Goal: Task Accomplishment & Management: Use online tool/utility

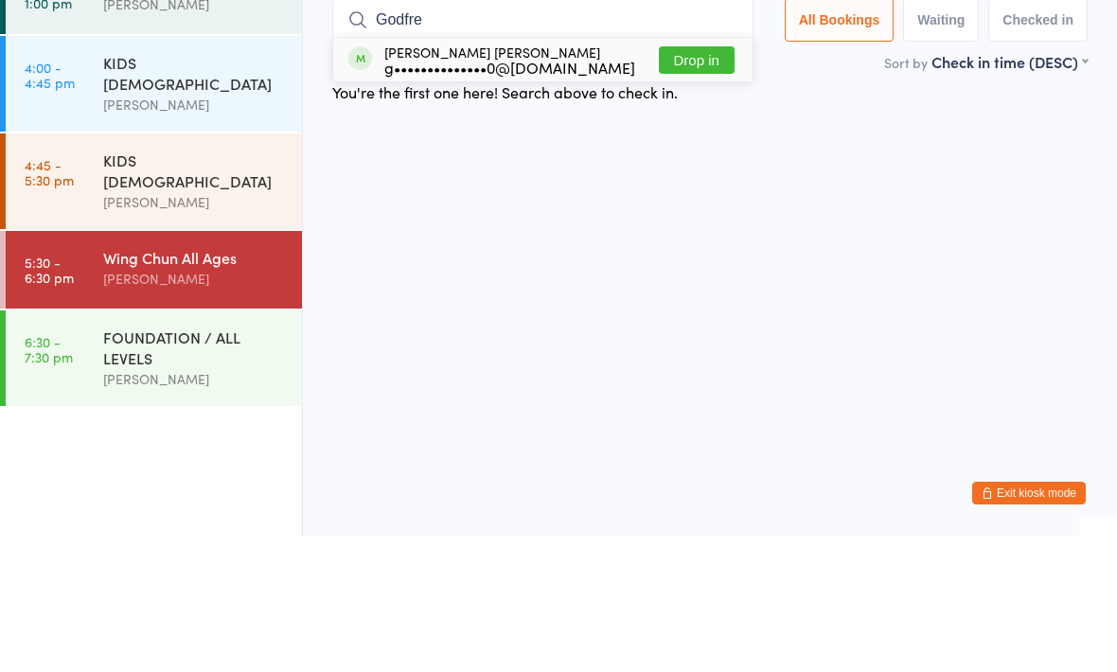
type input "Godfre"
click at [679, 183] on button "Drop in" at bounding box center [697, 196] width 76 height 27
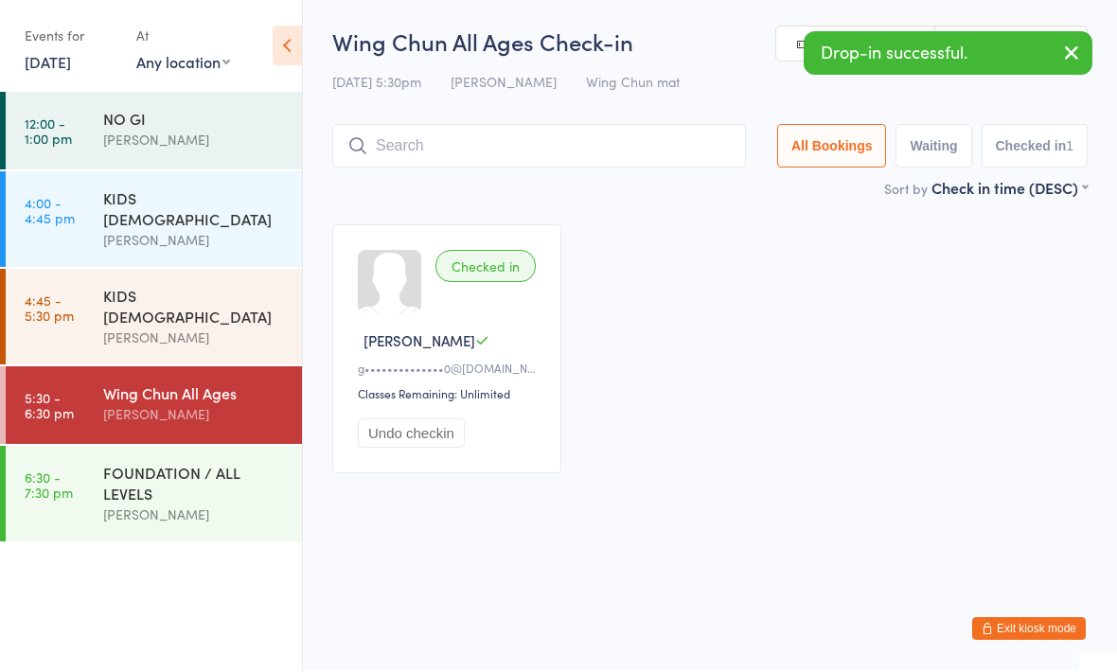
click at [214, 207] on div "KIDS [DEMOGRAPHIC_DATA]" at bounding box center [194, 209] width 183 height 42
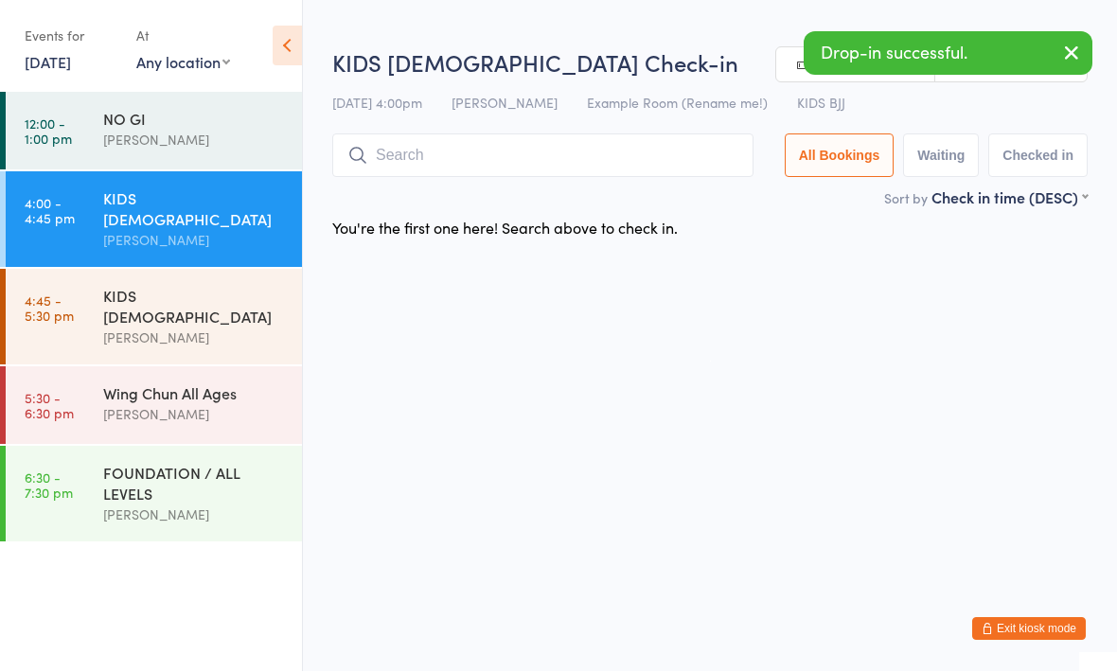
click at [473, 157] on input "search" at bounding box center [542, 156] width 421 height 44
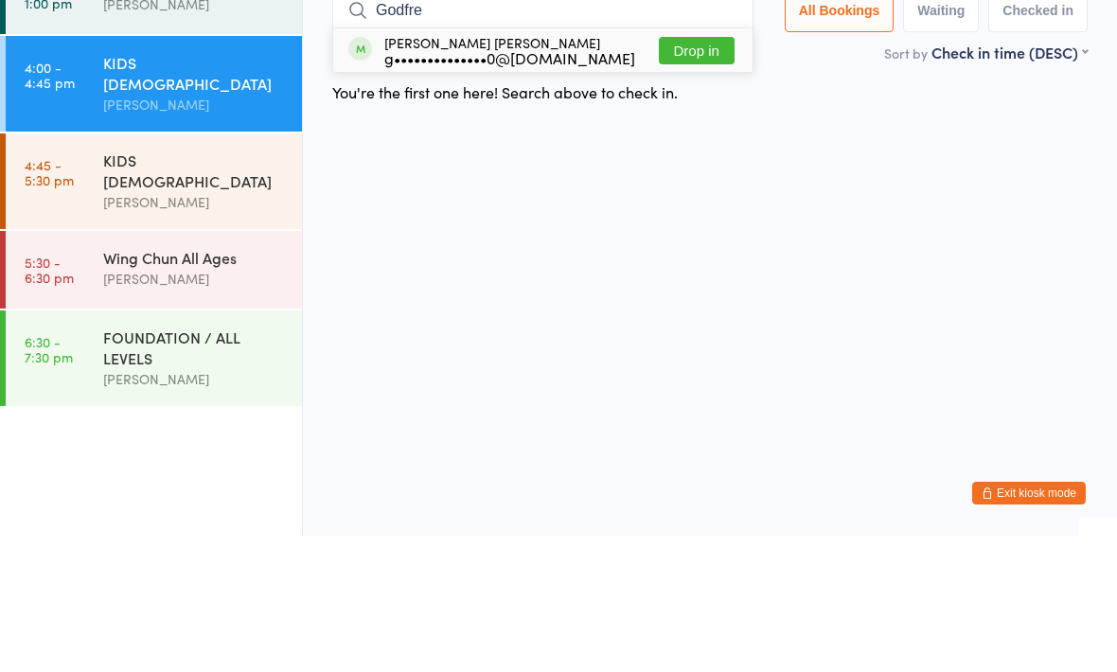
type input "Godfre"
click at [686, 173] on button "Drop in" at bounding box center [697, 186] width 76 height 27
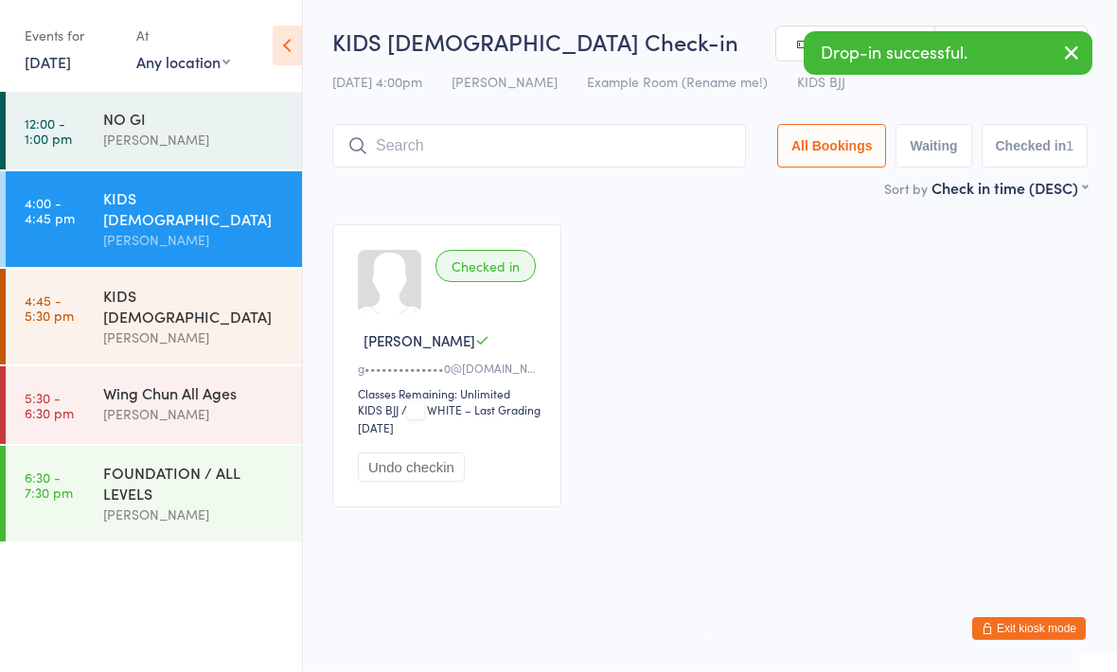
click at [196, 467] on div "FOUNDATION / ALL LEVELS" at bounding box center [194, 484] width 183 height 42
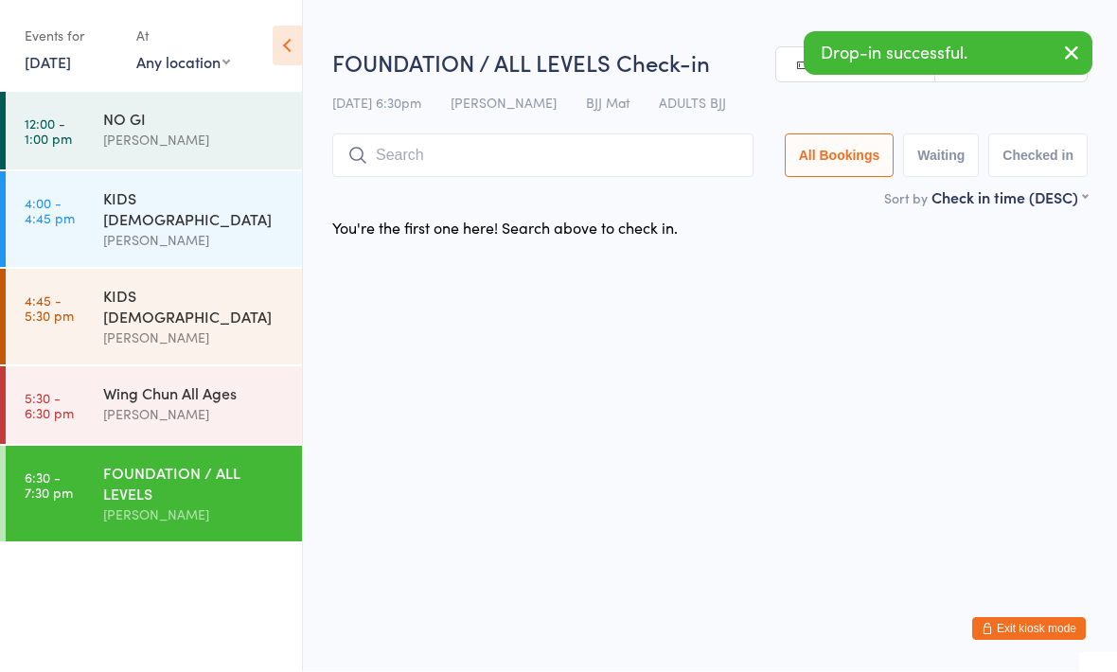
click at [159, 383] on div "Wing Chun All Ages" at bounding box center [194, 393] width 183 height 21
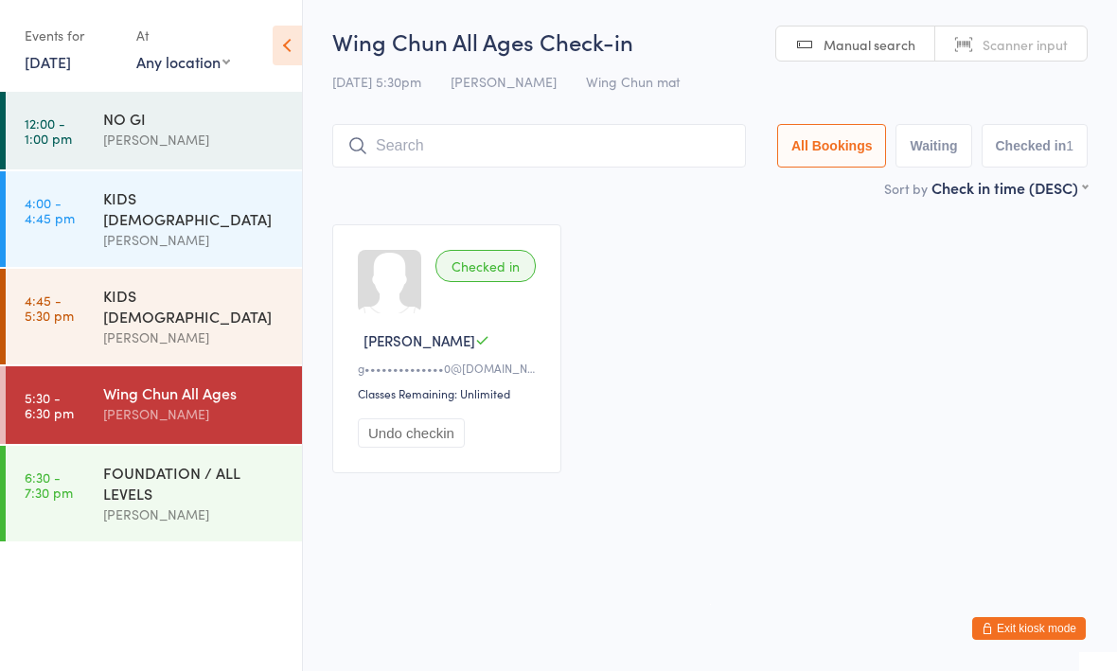
click at [463, 133] on input "search" at bounding box center [539, 147] width 414 height 44
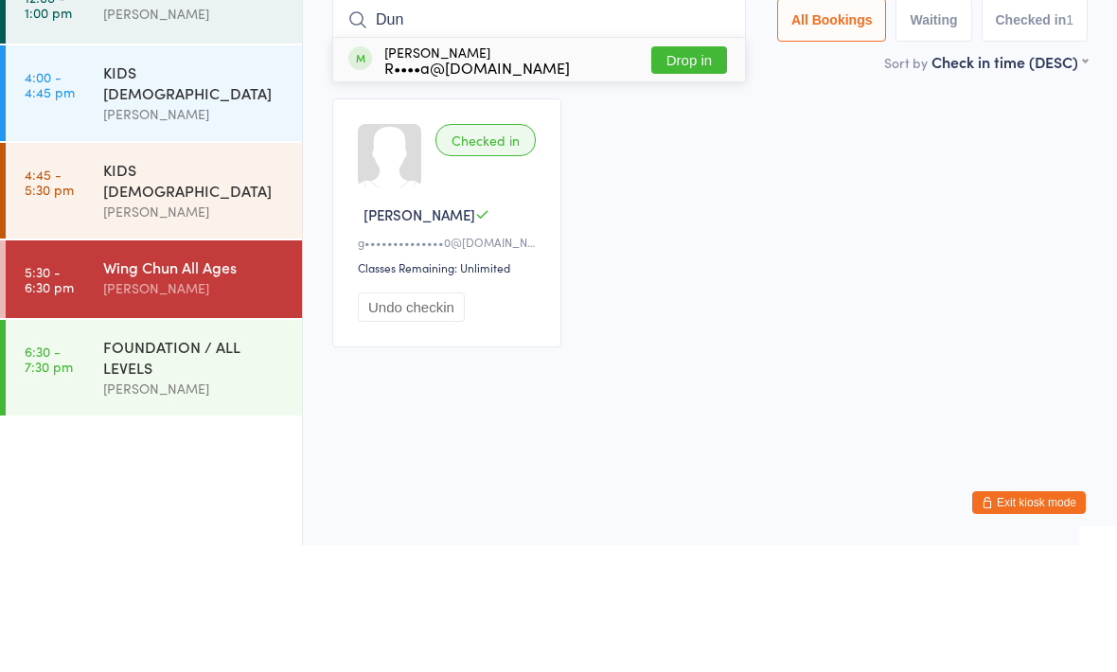
type input "Dun"
click at [524, 171] on div "[PERSON_NAME] R••••a@[DOMAIN_NAME]" at bounding box center [477, 186] width 186 height 30
